Goal: Transaction & Acquisition: Download file/media

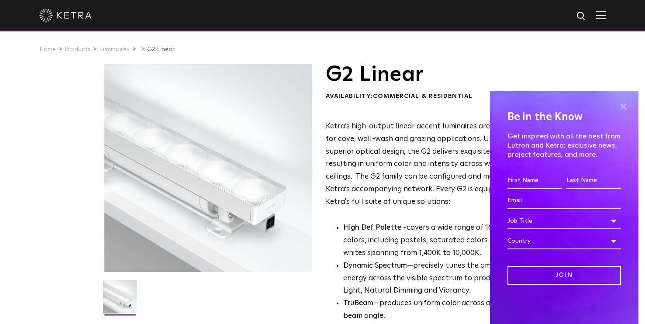
click at [626, 107] on span at bounding box center [622, 106] width 13 height 13
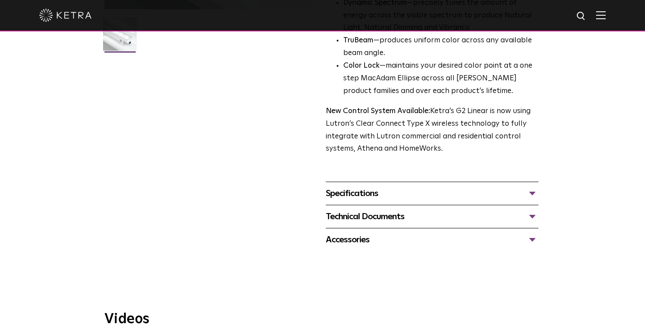
scroll to position [313, 0]
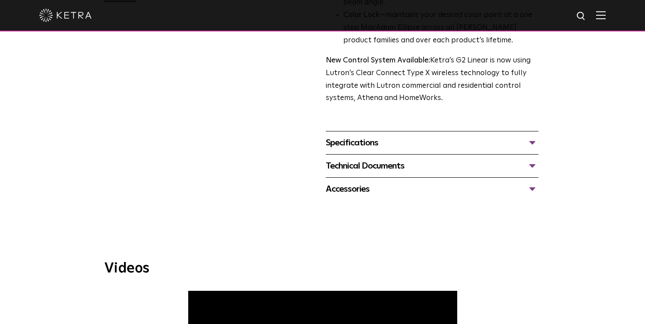
click at [414, 162] on div "Technical Documents" at bounding box center [432, 166] width 213 height 14
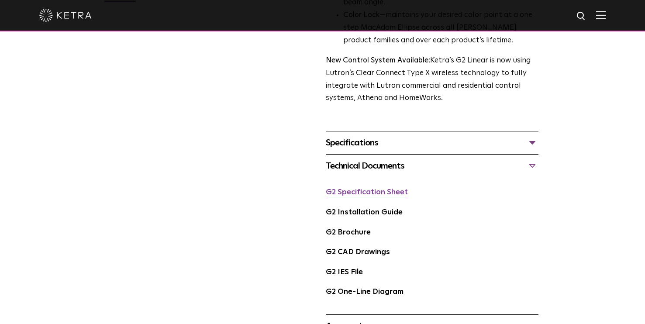
click at [385, 191] on link "G2 Specification Sheet" at bounding box center [367, 192] width 82 height 7
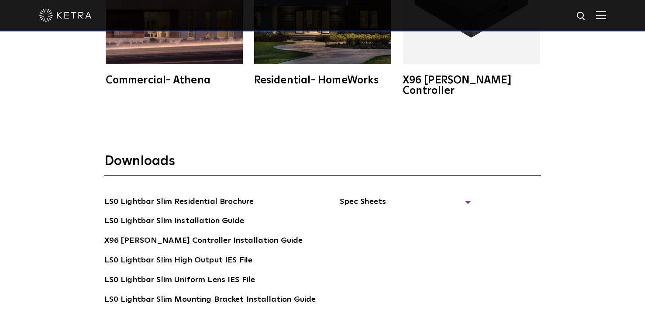
scroll to position [1516, 0]
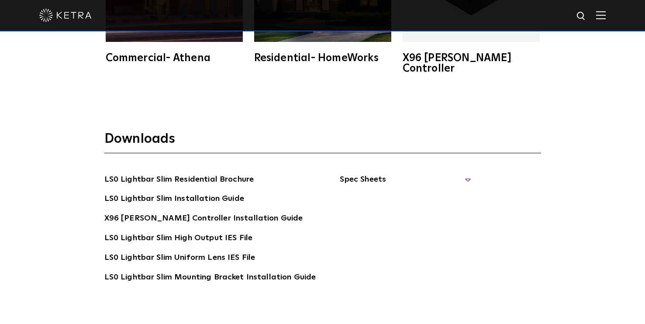
click at [377, 173] on span "Spec Sheets" at bounding box center [404, 182] width 131 height 19
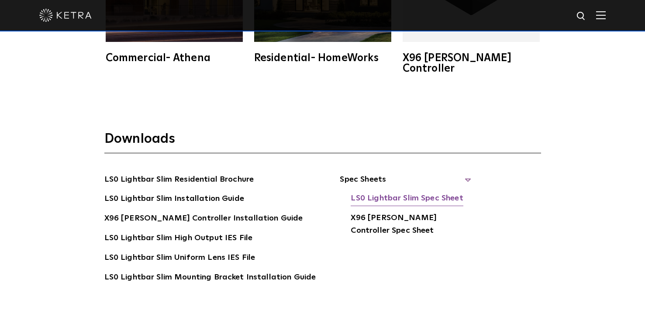
click at [380, 192] on link "LS0 Lightbar Slim Spec Sheet" at bounding box center [406, 199] width 112 height 14
